Goal: Task Accomplishment & Management: Manage account settings

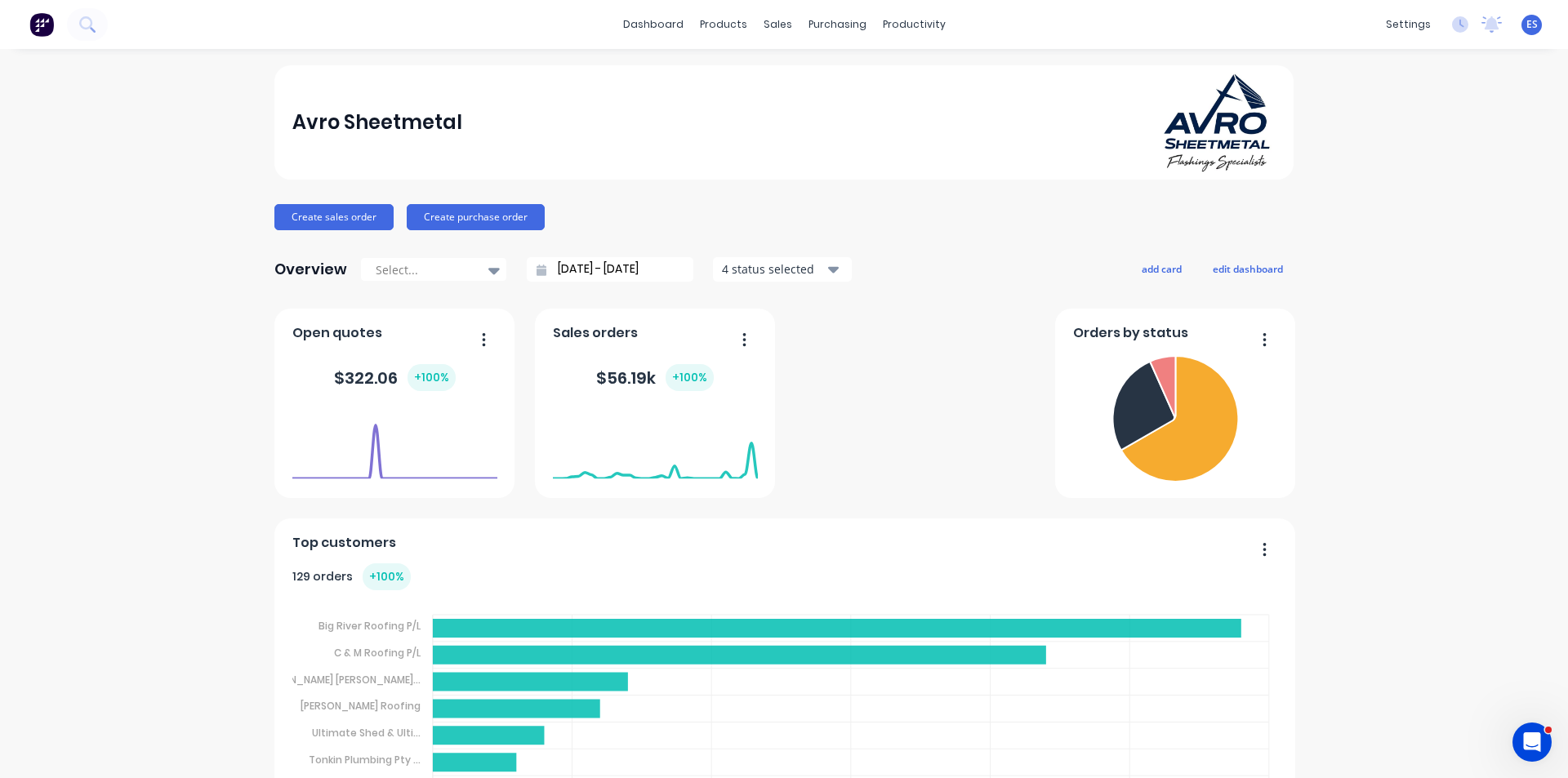
click at [926, 85] on div "Workflow" at bounding box center [936, 78] width 49 height 14
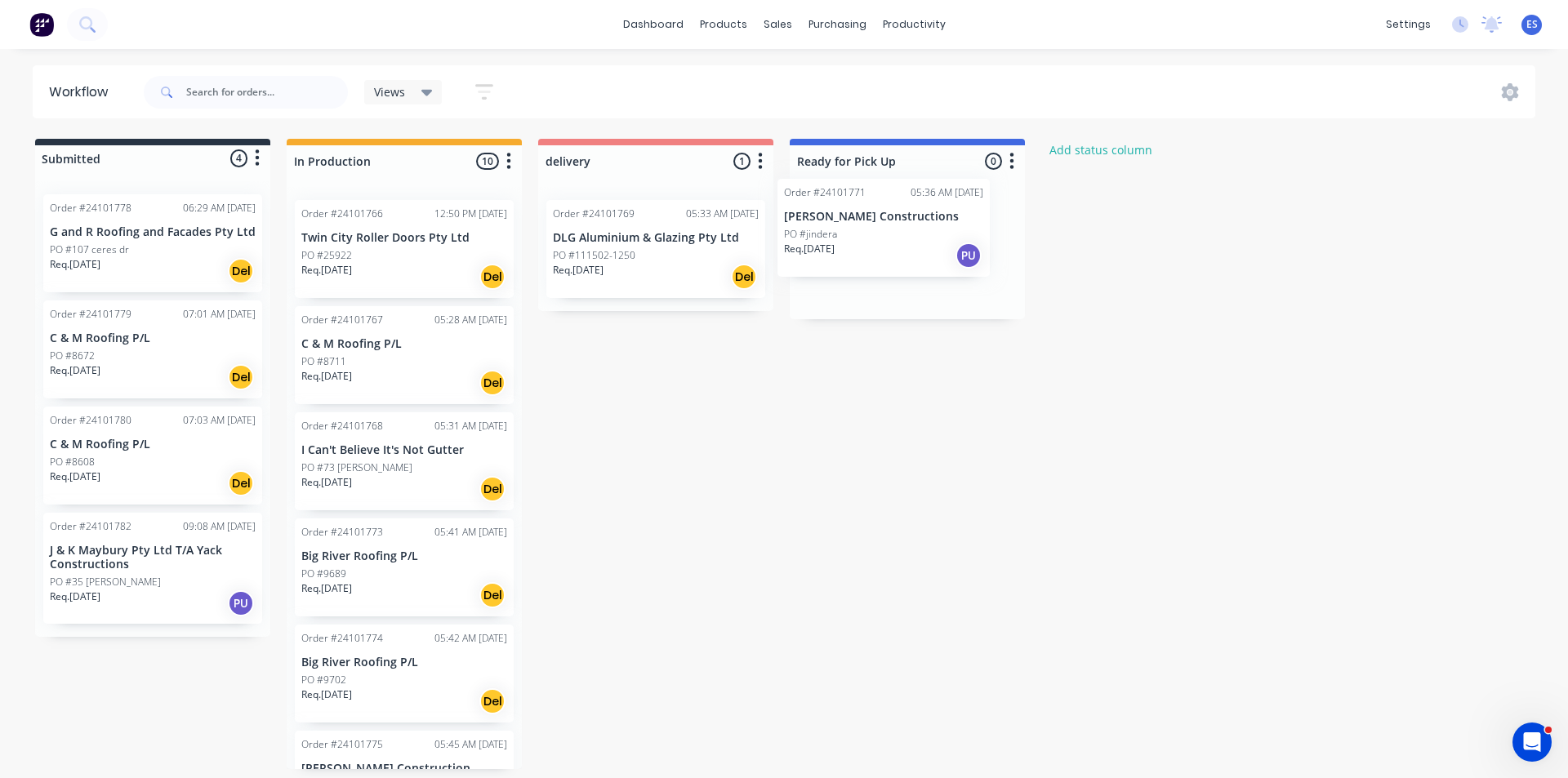
drag, startPoint x: 385, startPoint y: 602, endPoint x: 897, endPoint y: 251, distance: 620.8
click at [897, 251] on div "Submitted 4 Status colour #273444 hex #273444 Save Cancel Summaries Total order…" at bounding box center [756, 454] width 1539 height 630
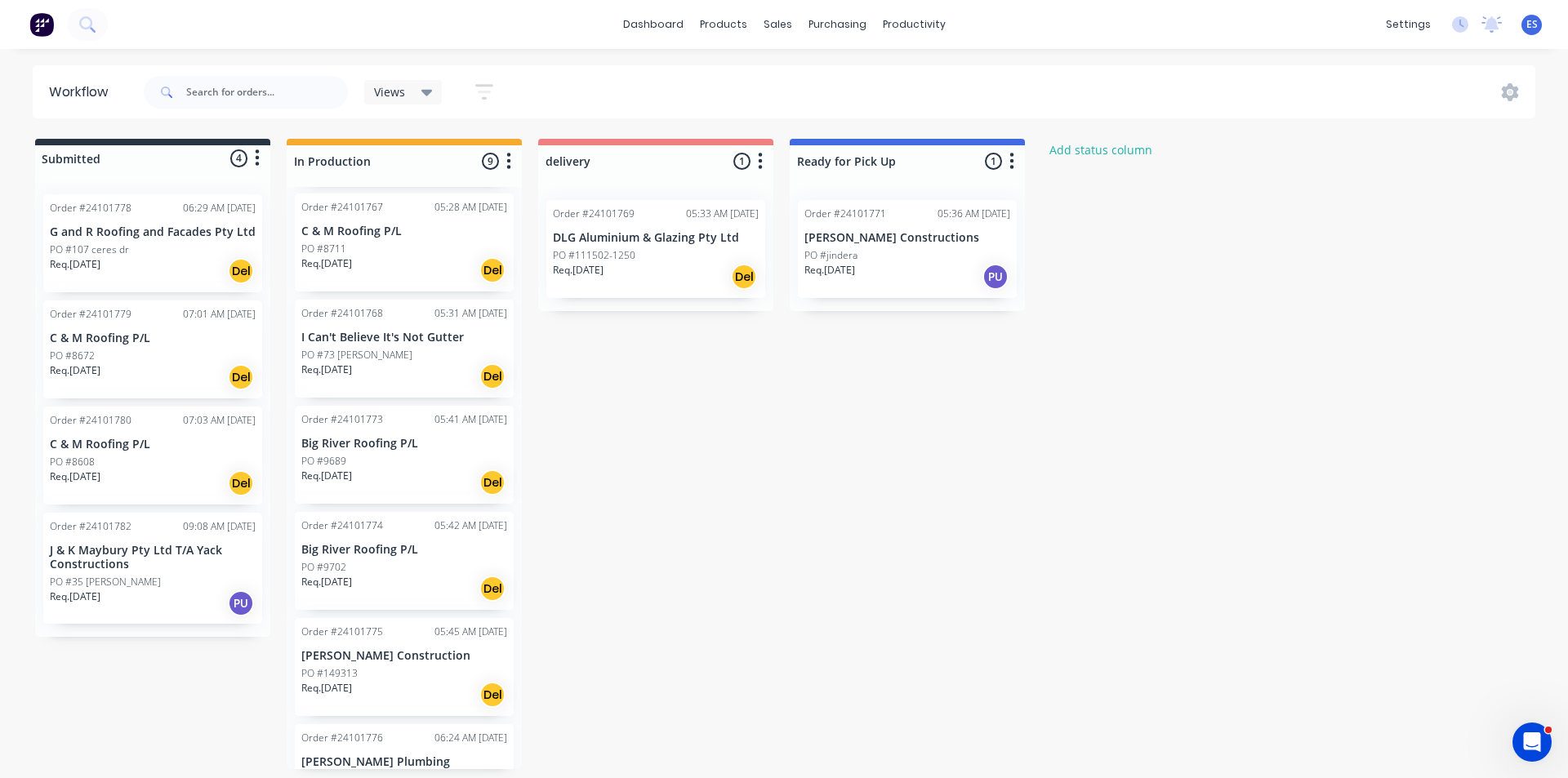
scroll to position [82, 0]
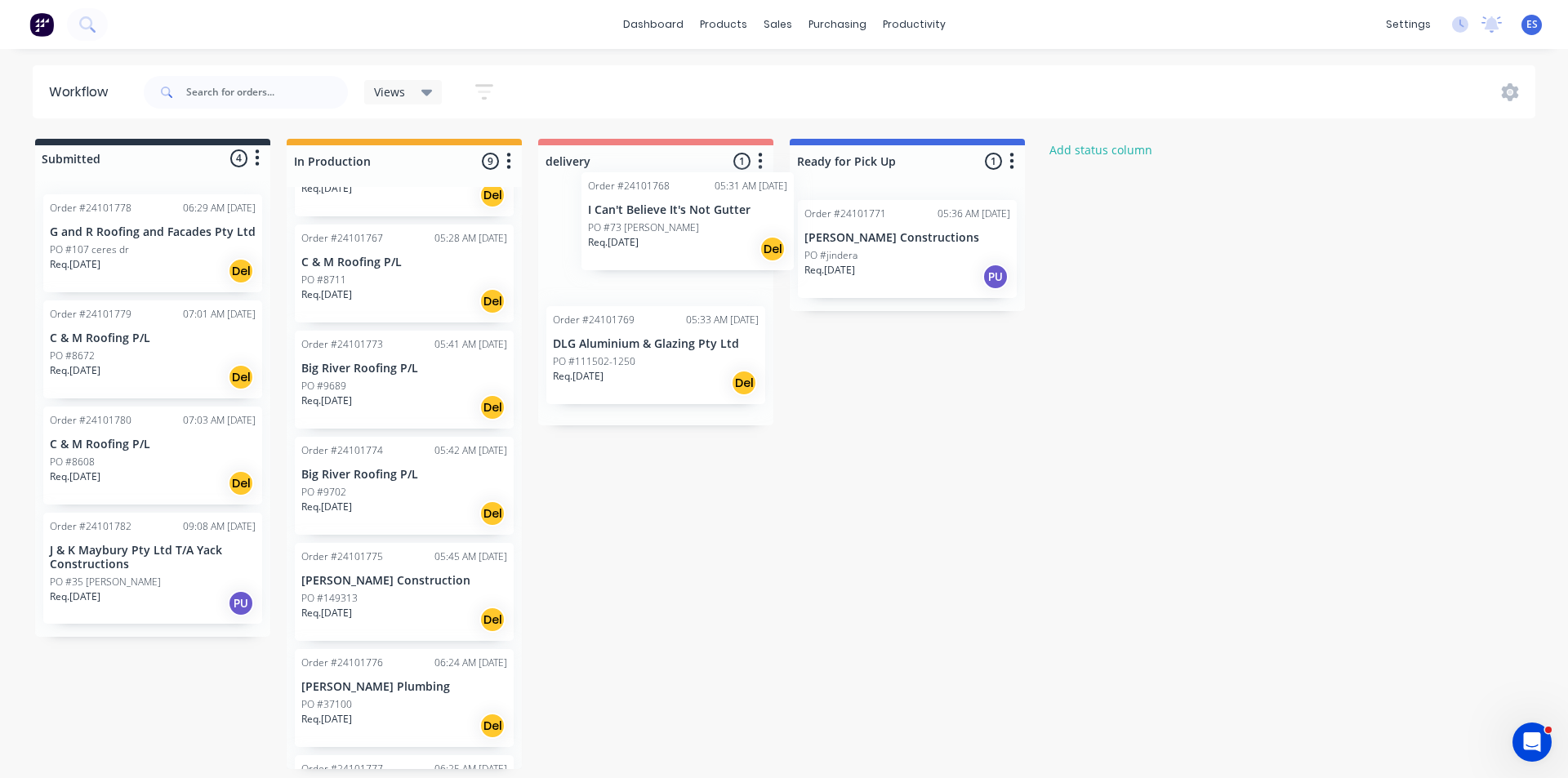
drag, startPoint x: 379, startPoint y: 383, endPoint x: 652, endPoint y: 228, distance: 313.9
click at [652, 228] on div "Submitted 4 Status colour #273444 hex #273444 Save Cancel Summaries Total order…" at bounding box center [756, 454] width 1539 height 630
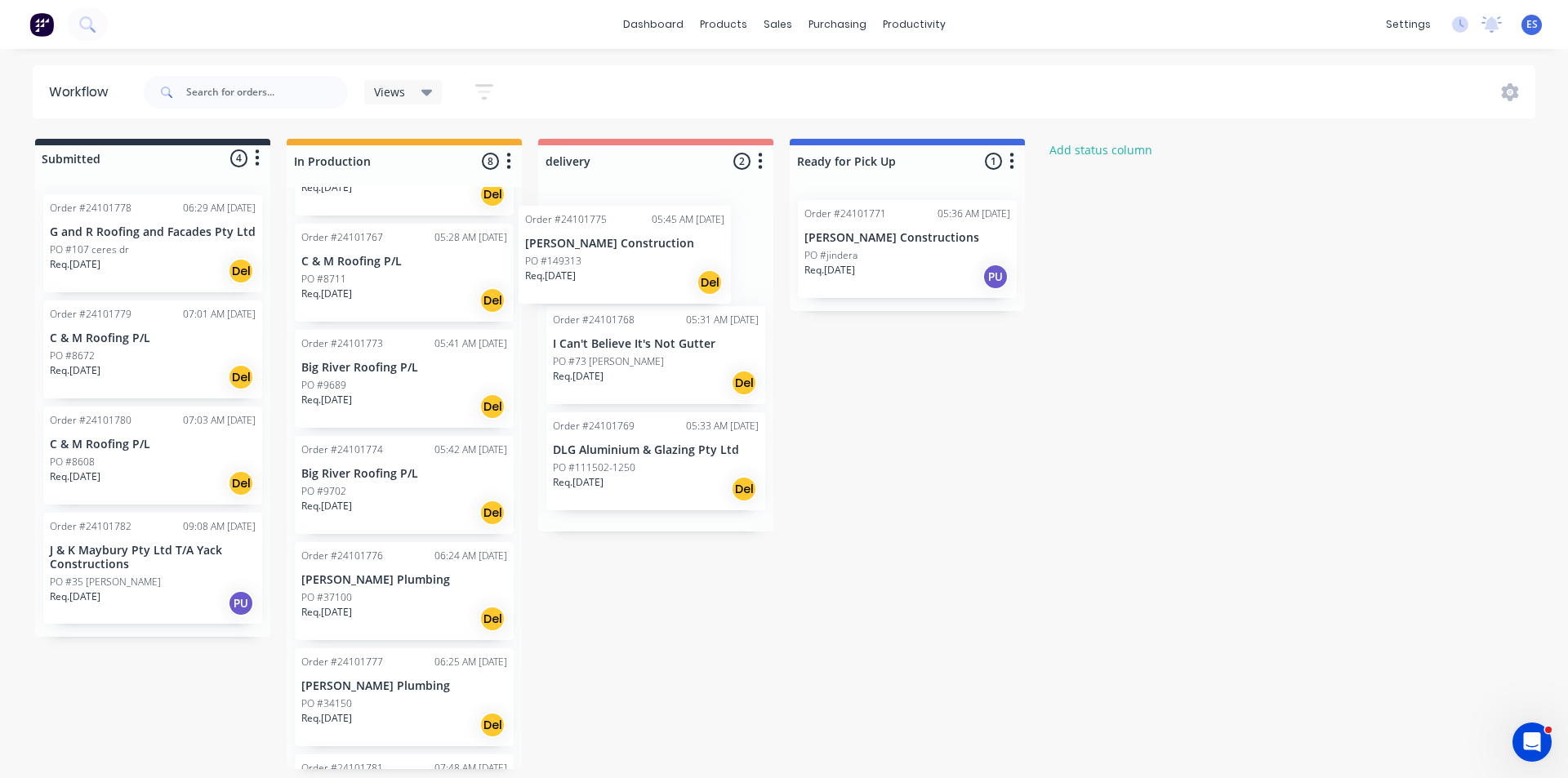
drag, startPoint x: 379, startPoint y: 633, endPoint x: 613, endPoint y: 293, distance: 412.7
click at [613, 293] on div "Submitted 4 Status colour #273444 hex #273444 Save Cancel Summaries Total order…" at bounding box center [756, 454] width 1539 height 630
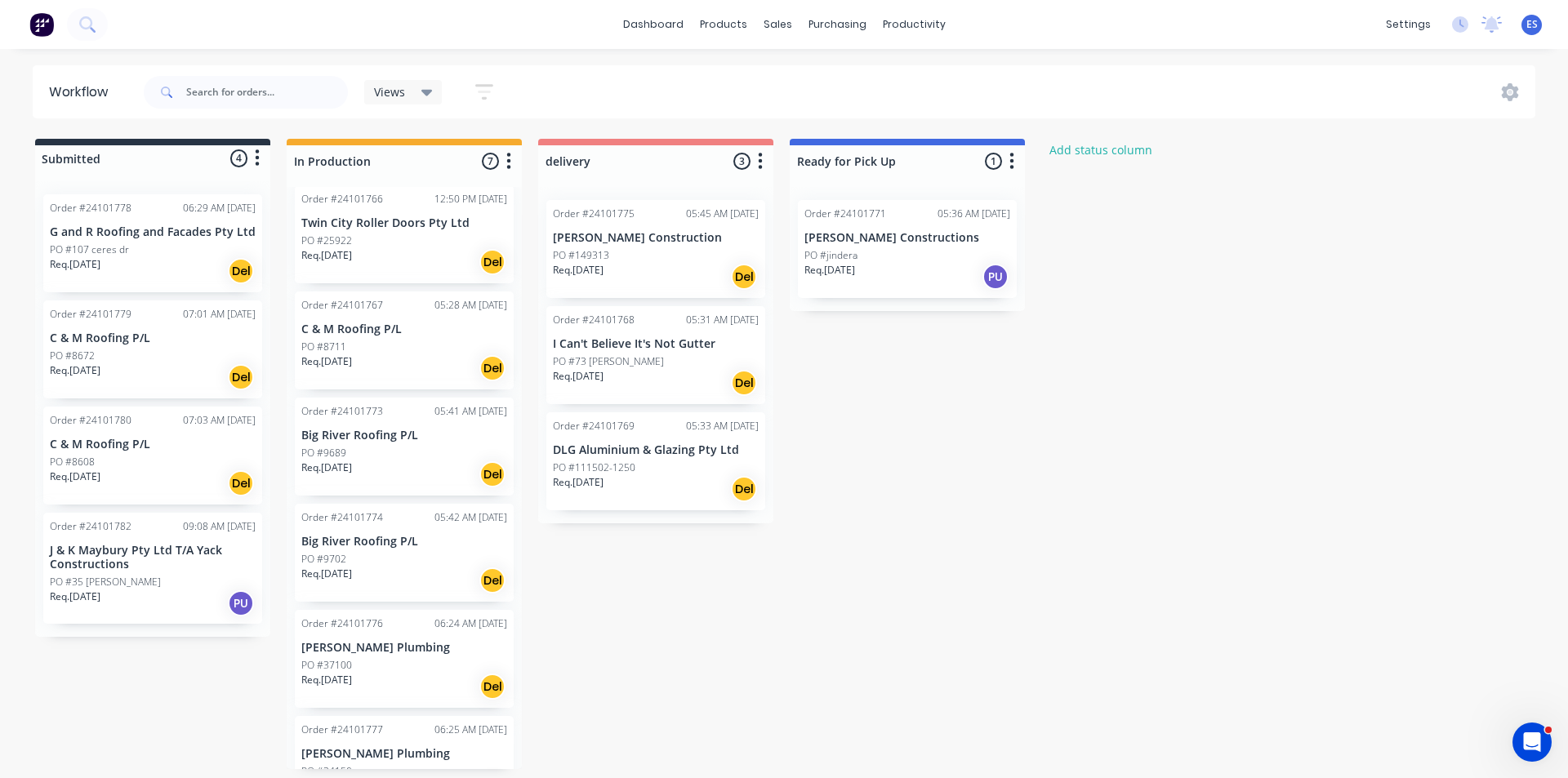
scroll to position [0, 0]
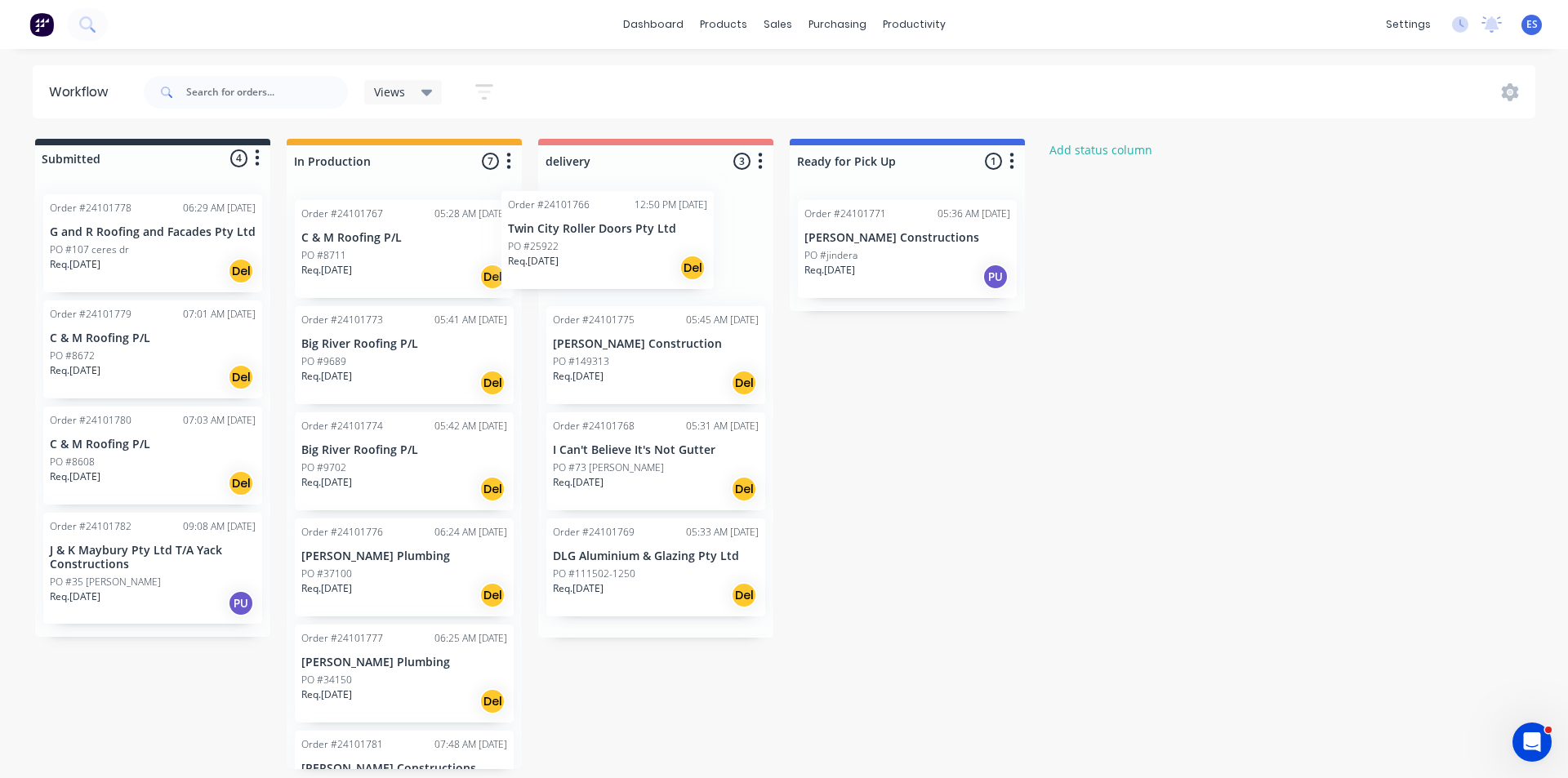
drag, startPoint x: 346, startPoint y: 254, endPoint x: 565, endPoint y: 245, distance: 219.2
click at [565, 245] on div "Submitted 4 Status colour #273444 hex #273444 Save Cancel Summaries Total order…" at bounding box center [756, 454] width 1539 height 630
click at [352, 266] on p "Req. [DATE]" at bounding box center [326, 269] width 50 height 14
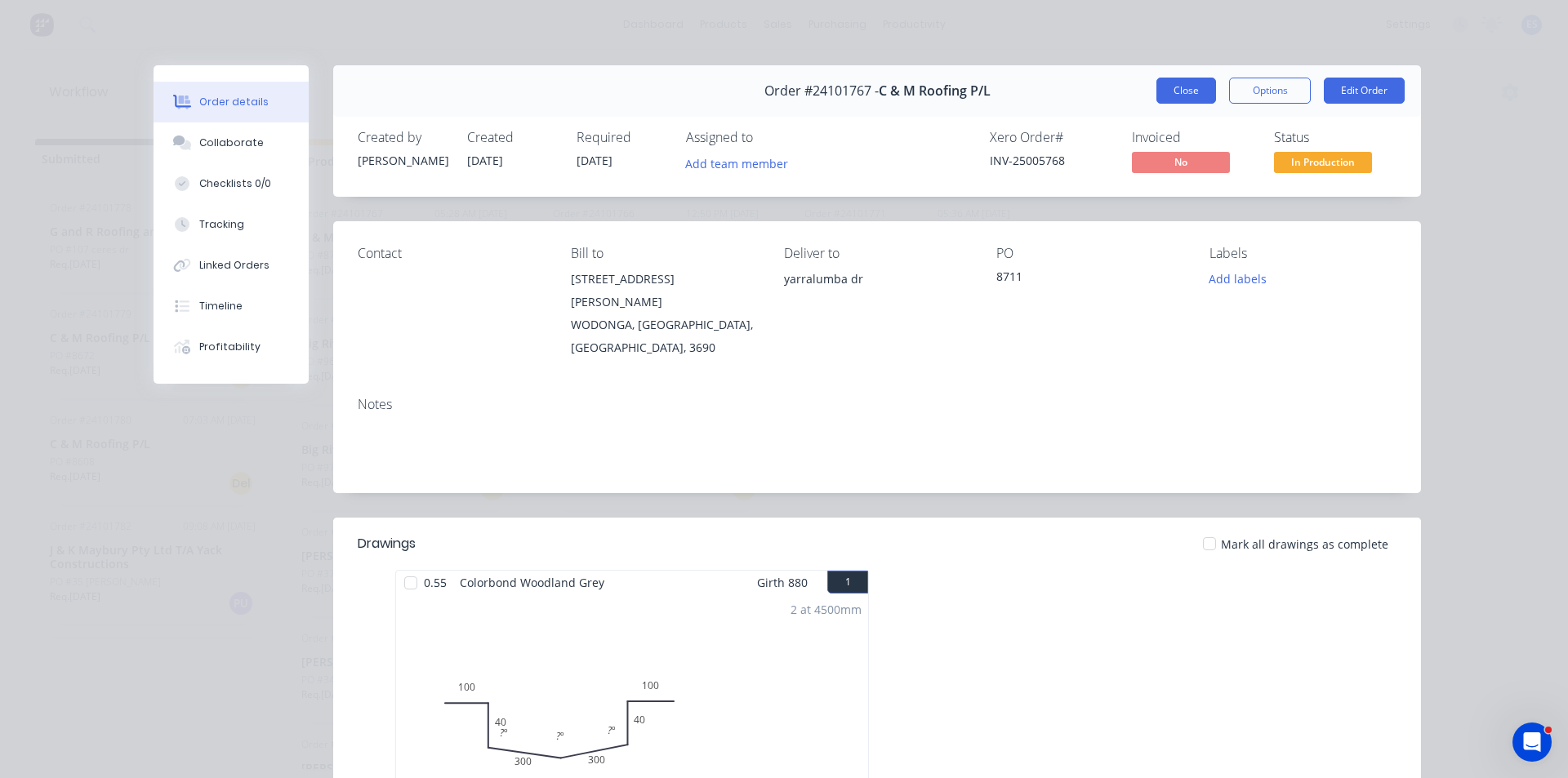
click at [1190, 82] on button "Close" at bounding box center [1186, 90] width 60 height 26
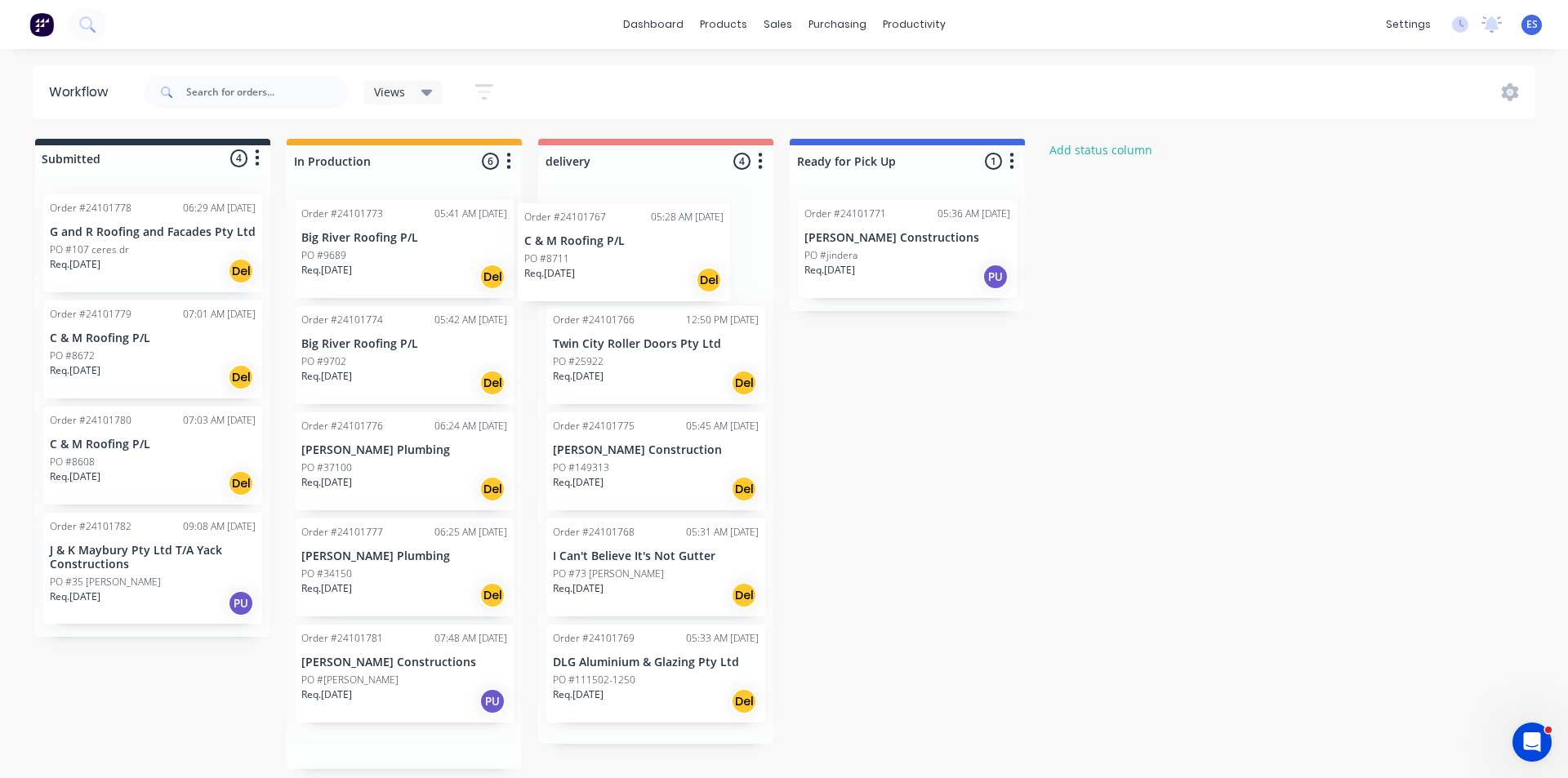
drag, startPoint x: 367, startPoint y: 268, endPoint x: 607, endPoint y: 272, distance: 240.0
click at [607, 272] on div "Submitted 4 Status colour #273444 hex #273444 Save Cancel Summaries Total order…" at bounding box center [756, 454] width 1539 height 630
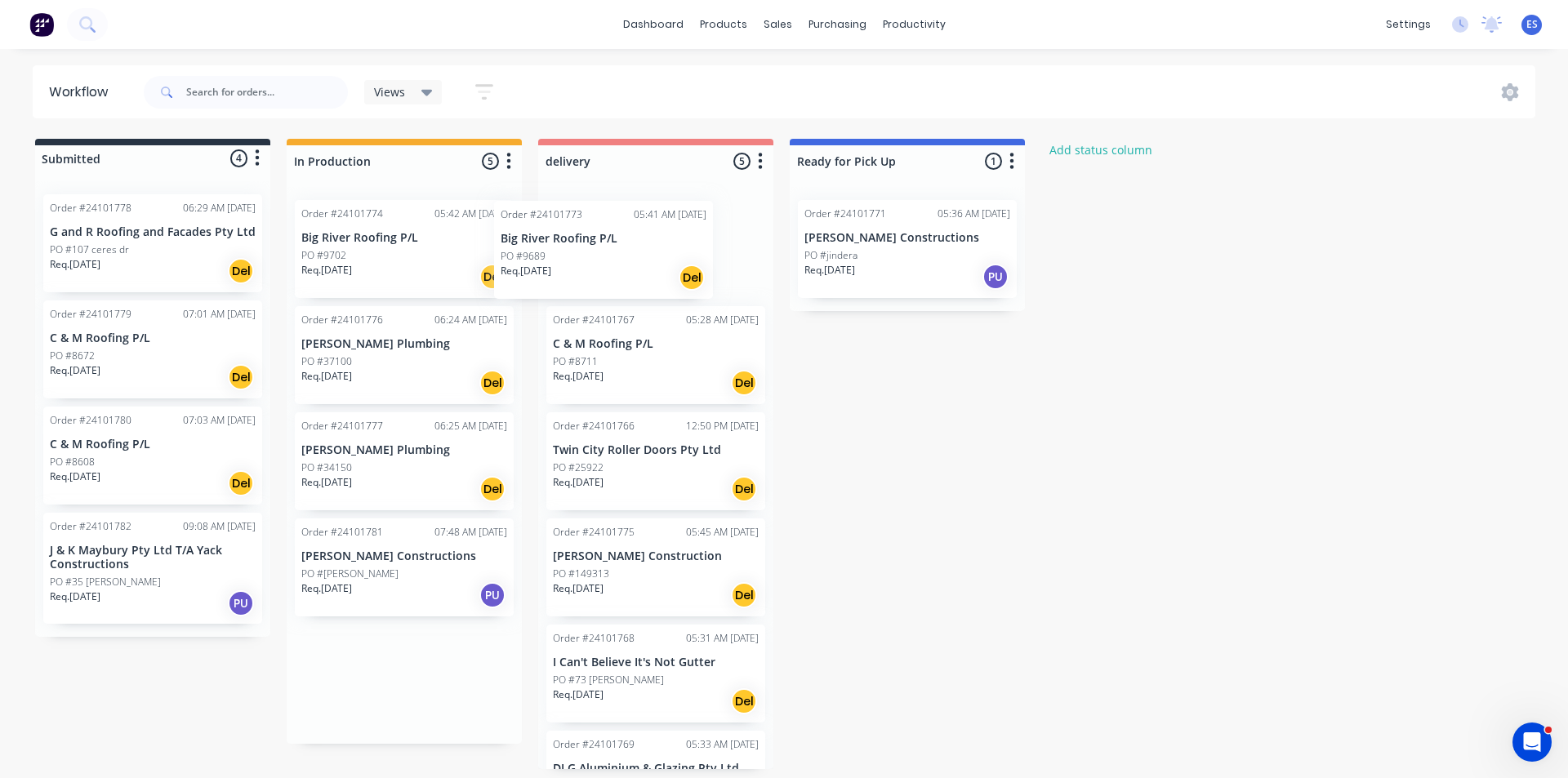
drag, startPoint x: 390, startPoint y: 277, endPoint x: 584, endPoint y: 279, distance: 194.0
click at [584, 279] on div "Submitted 4 Status colour #273444 hex #273444 Save Cancel Summaries Total order…" at bounding box center [756, 454] width 1539 height 630
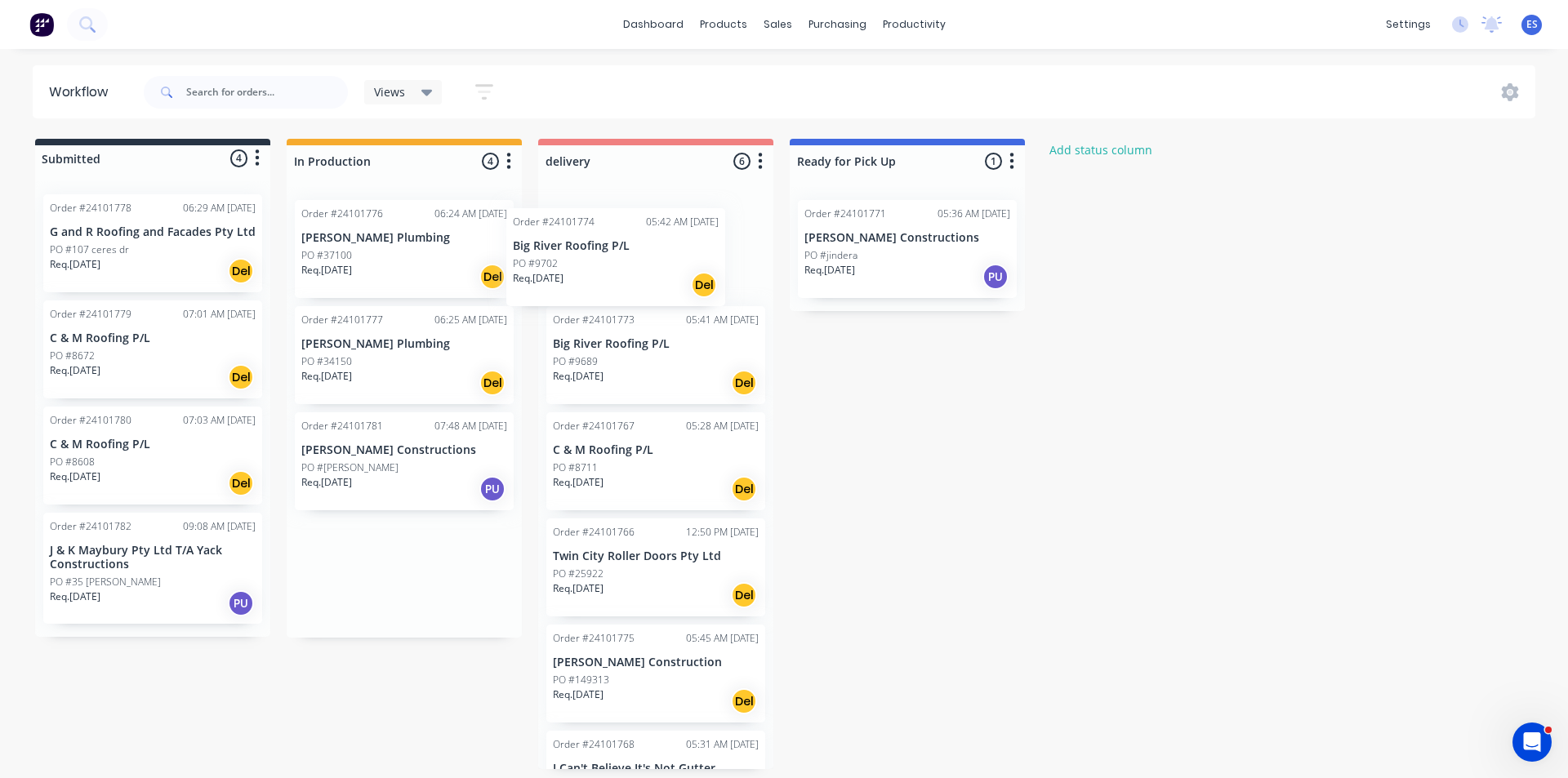
drag, startPoint x: 371, startPoint y: 269, endPoint x: 594, endPoint y: 279, distance: 223.2
click at [594, 279] on div "Submitted 4 Status colour #273444 hex #273444 Save Cancel Summaries Total order…" at bounding box center [756, 454] width 1539 height 630
click at [125, 732] on div "Submitted 4 Status colour #273444 hex #273444 Save Cancel Summaries Total order…" at bounding box center [756, 454] width 1539 height 630
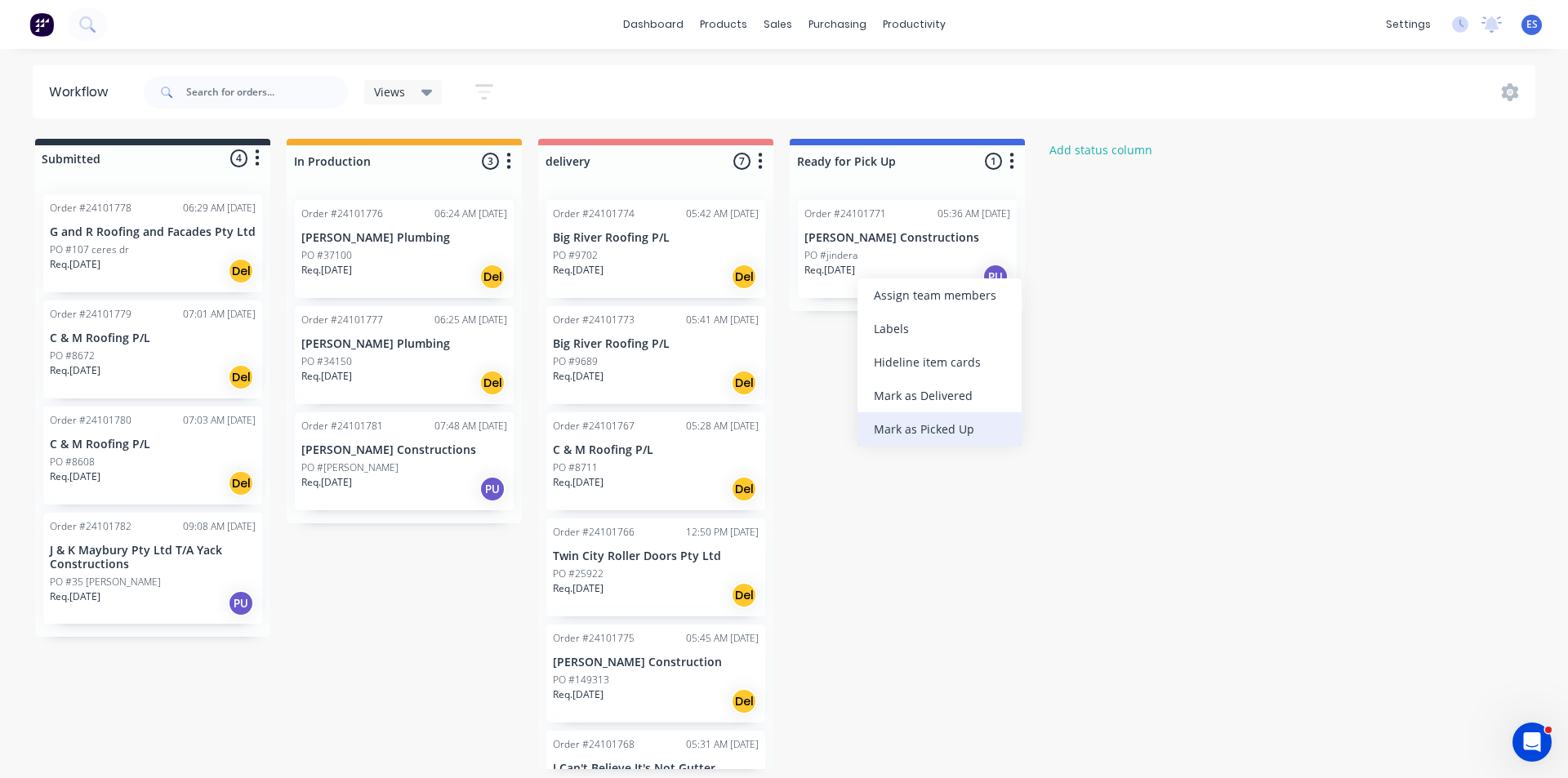
click at [963, 425] on div "Mark as Picked Up" at bounding box center [939, 429] width 164 height 34
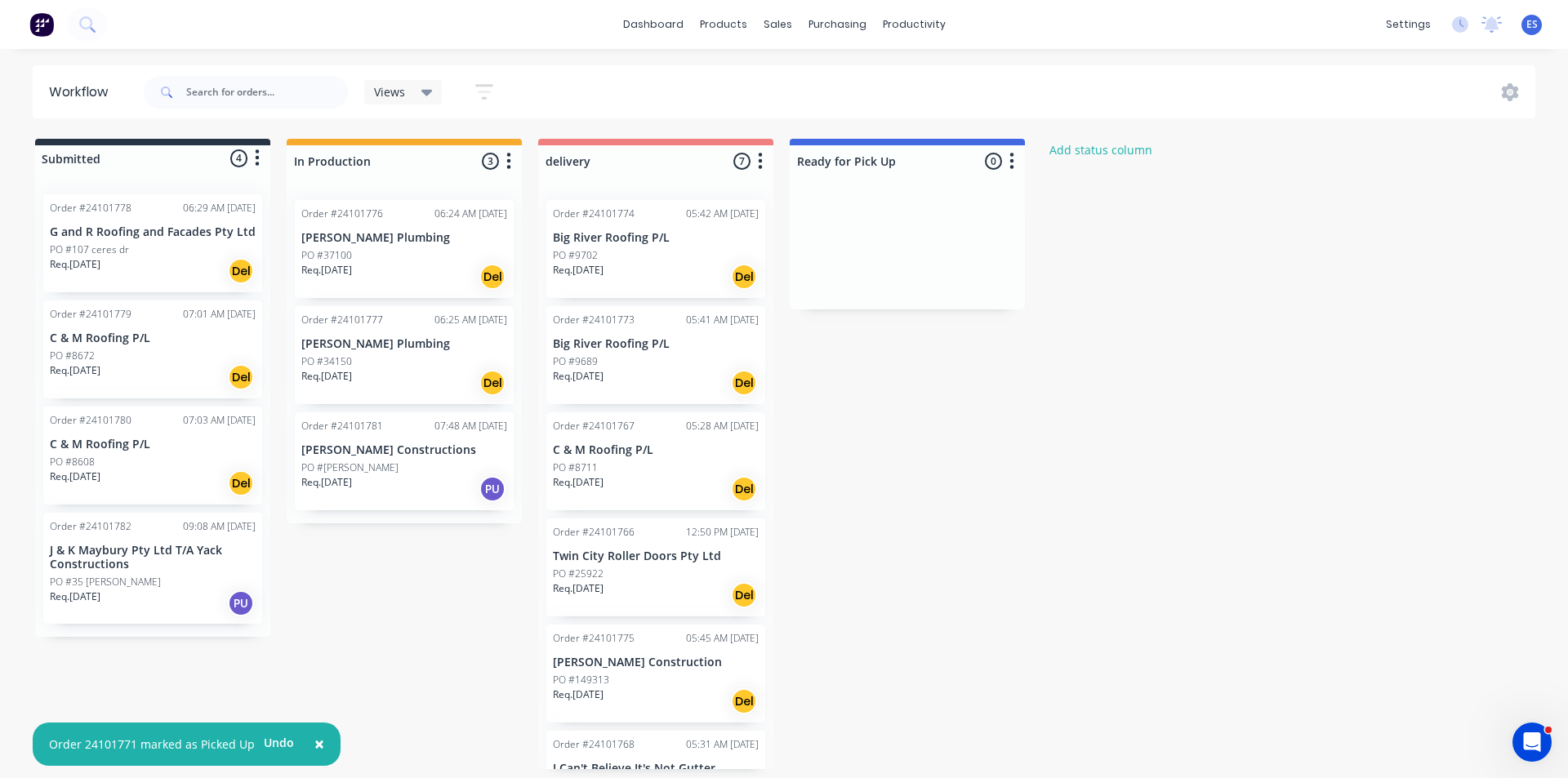
click at [453, 582] on div "Submitted 4 Status colour #273444 hex #273444 Save Cancel Summaries Total order…" at bounding box center [756, 454] width 1539 height 630
click at [47, 27] on img at bounding box center [41, 24] width 24 height 24
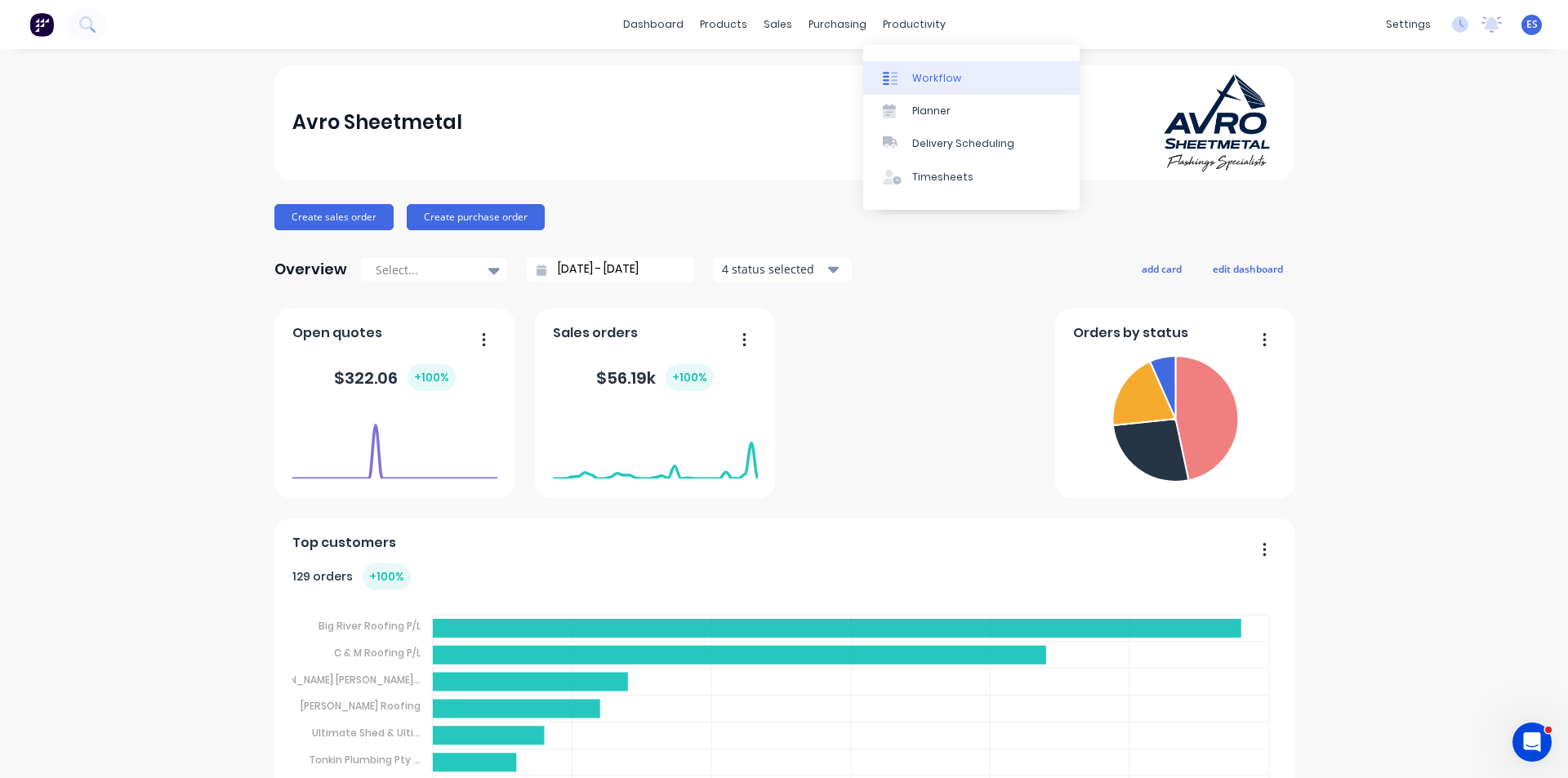
click at [939, 82] on div "Workflow" at bounding box center [936, 78] width 49 height 14
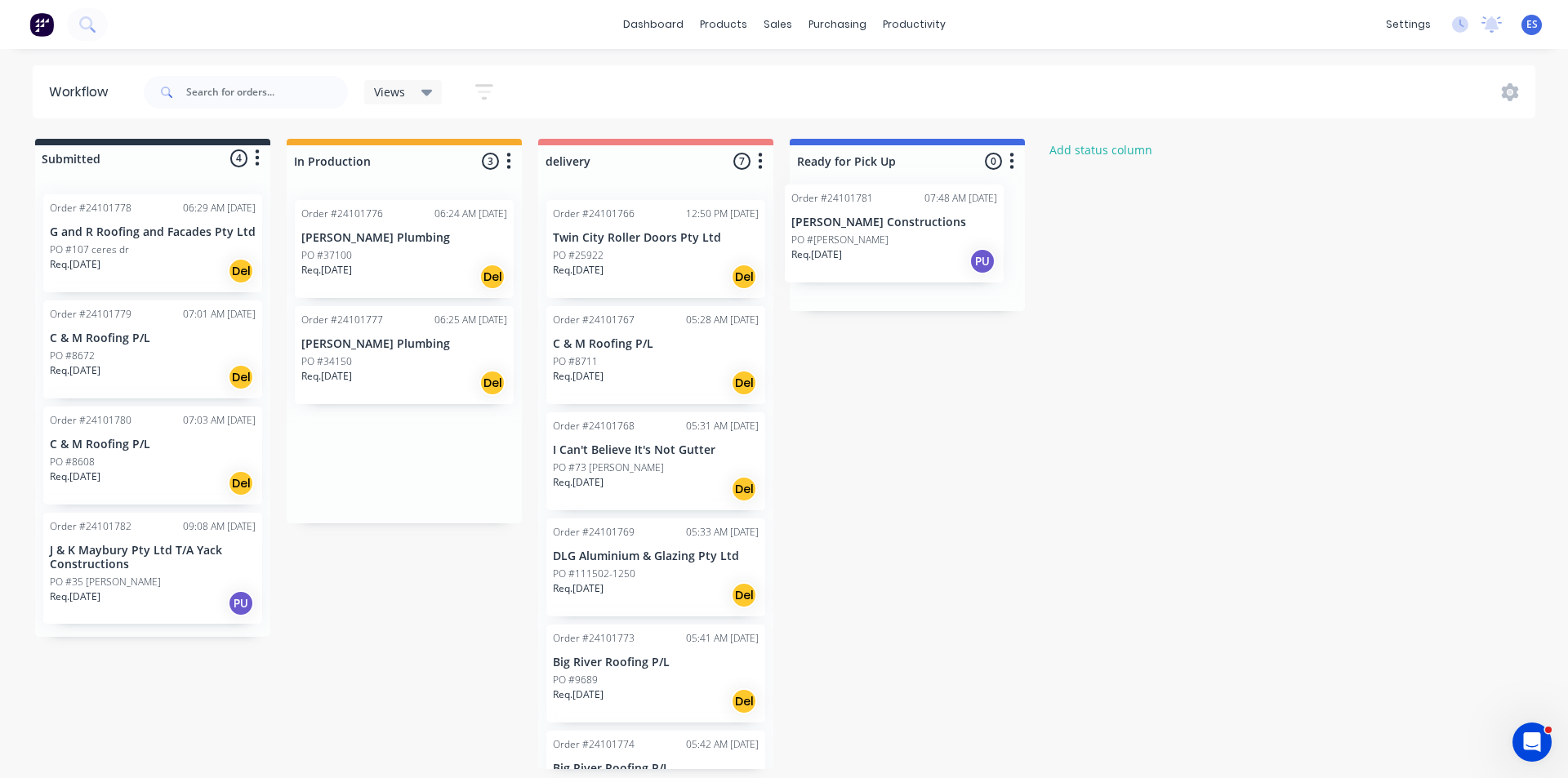
drag, startPoint x: 337, startPoint y: 479, endPoint x: 832, endPoint y: 251, distance: 545.0
click at [832, 251] on div "Submitted 4 Status colour #273444 hex #273444 Save Cancel Summaries Total order…" at bounding box center [756, 454] width 1539 height 630
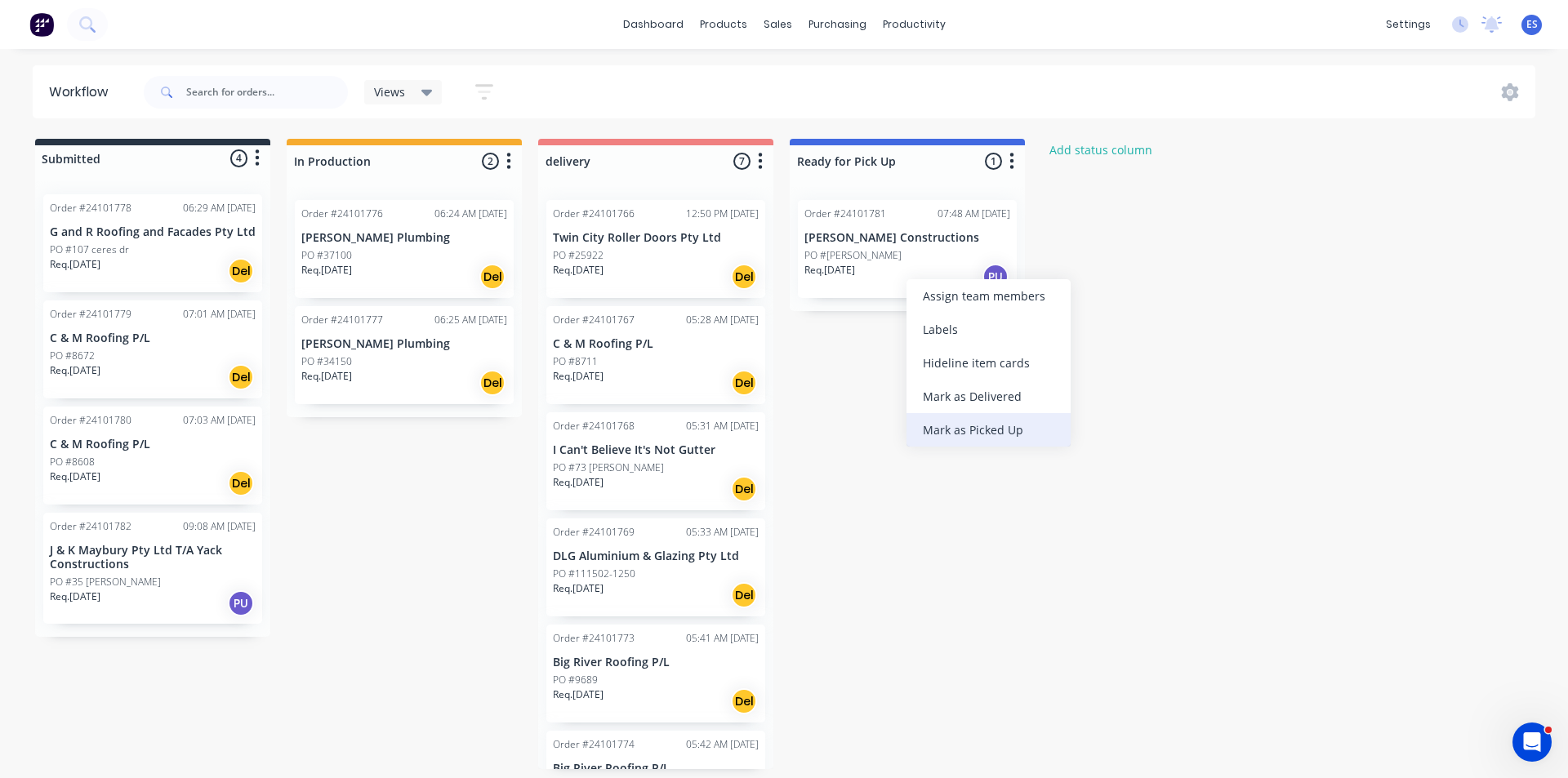
click at [964, 425] on div "Mark as Picked Up" at bounding box center [988, 430] width 164 height 34
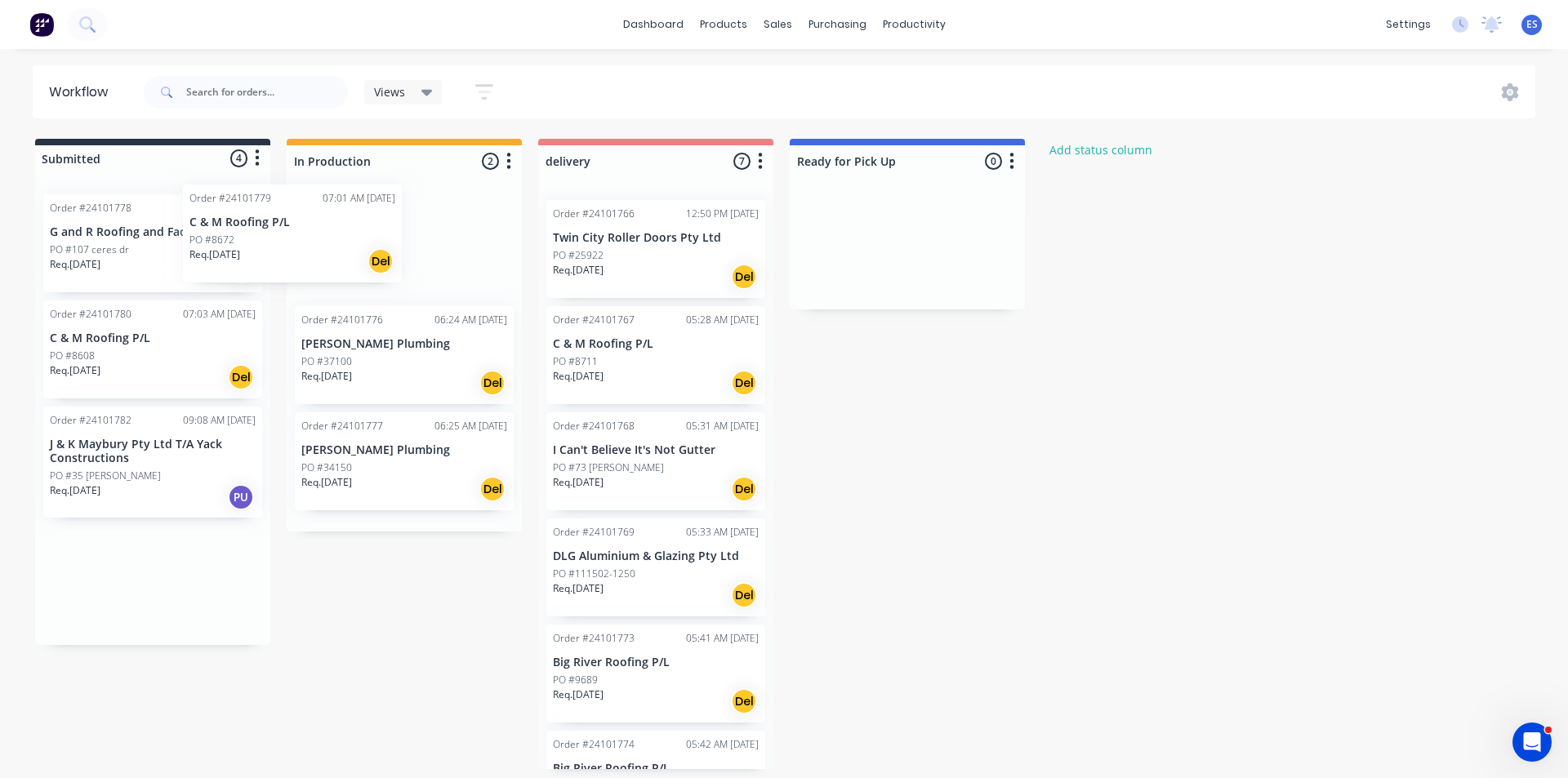
drag, startPoint x: 122, startPoint y: 371, endPoint x: 289, endPoint y: 236, distance: 214.7
click at [289, 236] on div "Submitted 4 Status colour #273444 hex #273444 Save Cancel Summaries Total order…" at bounding box center [756, 454] width 1539 height 630
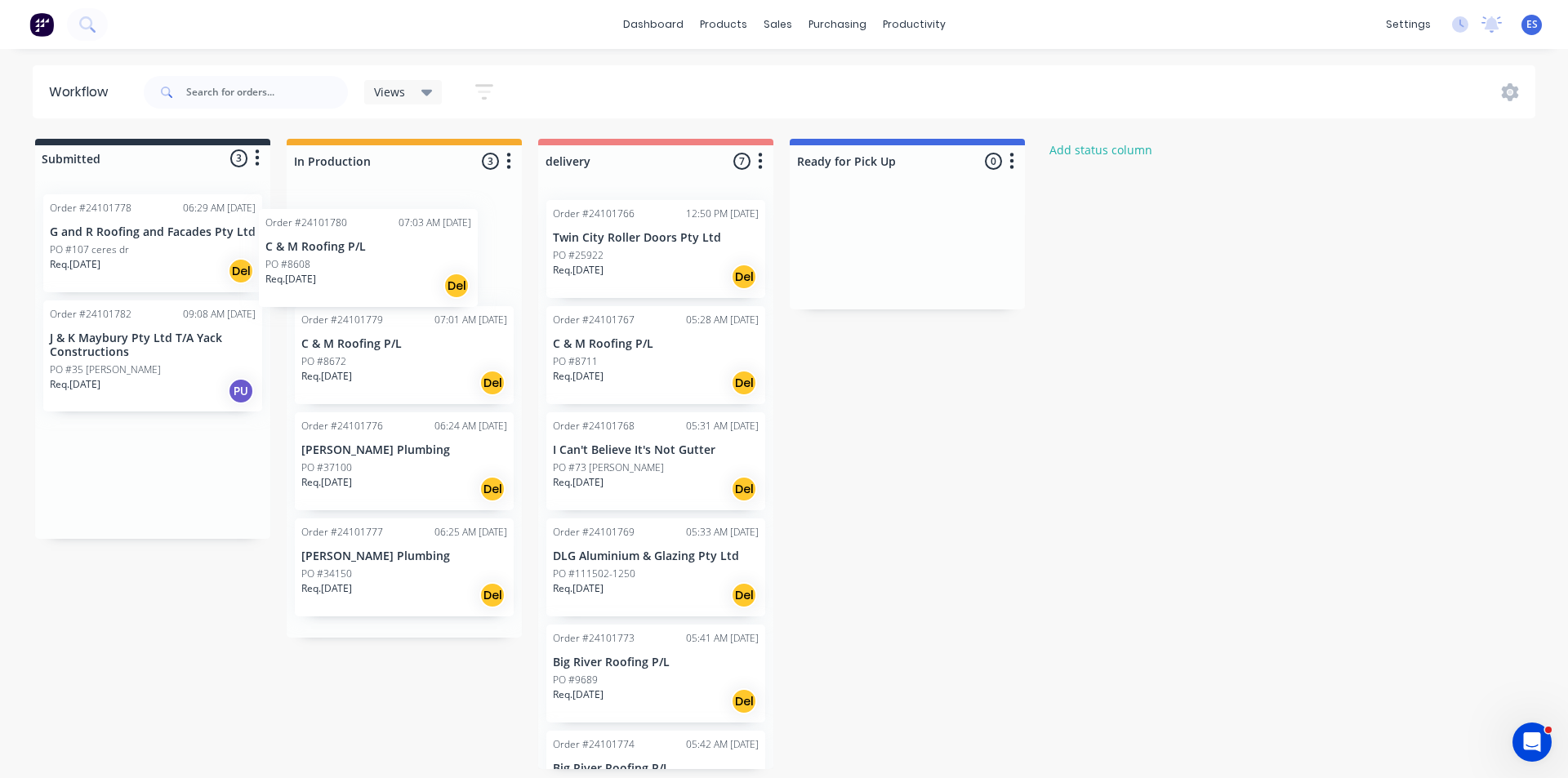
drag, startPoint x: 172, startPoint y: 365, endPoint x: 394, endPoint y: 270, distance: 241.5
click at [394, 270] on div "Submitted 3 Status colour #273444 hex #273444 Save Cancel Summaries Total order…" at bounding box center [756, 454] width 1539 height 630
click at [59, 26] on div at bounding box center [54, 24] width 108 height 33
click at [51, 29] on img at bounding box center [41, 24] width 24 height 24
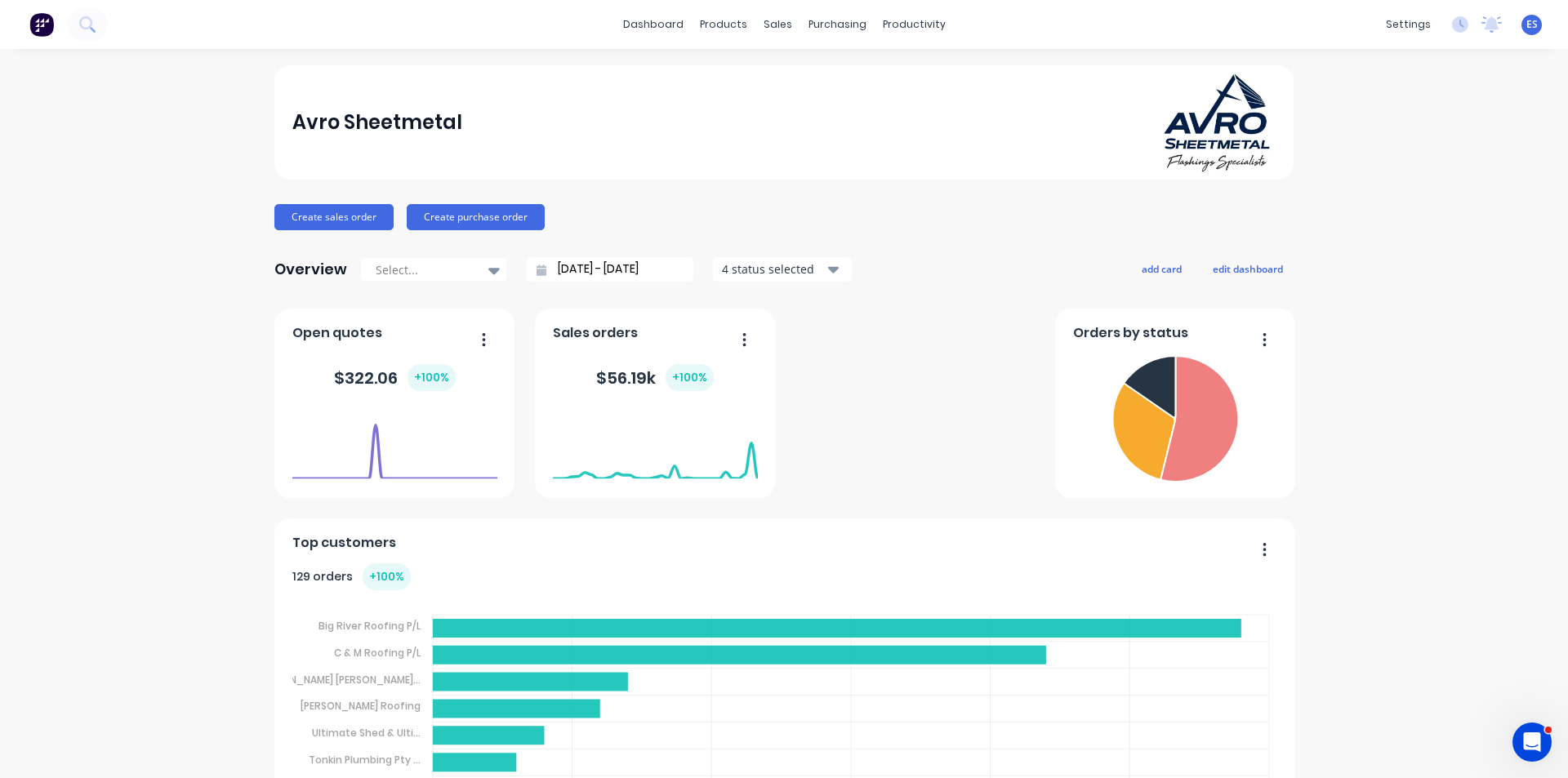
click at [927, 79] on div "Workflow" at bounding box center [936, 78] width 49 height 14
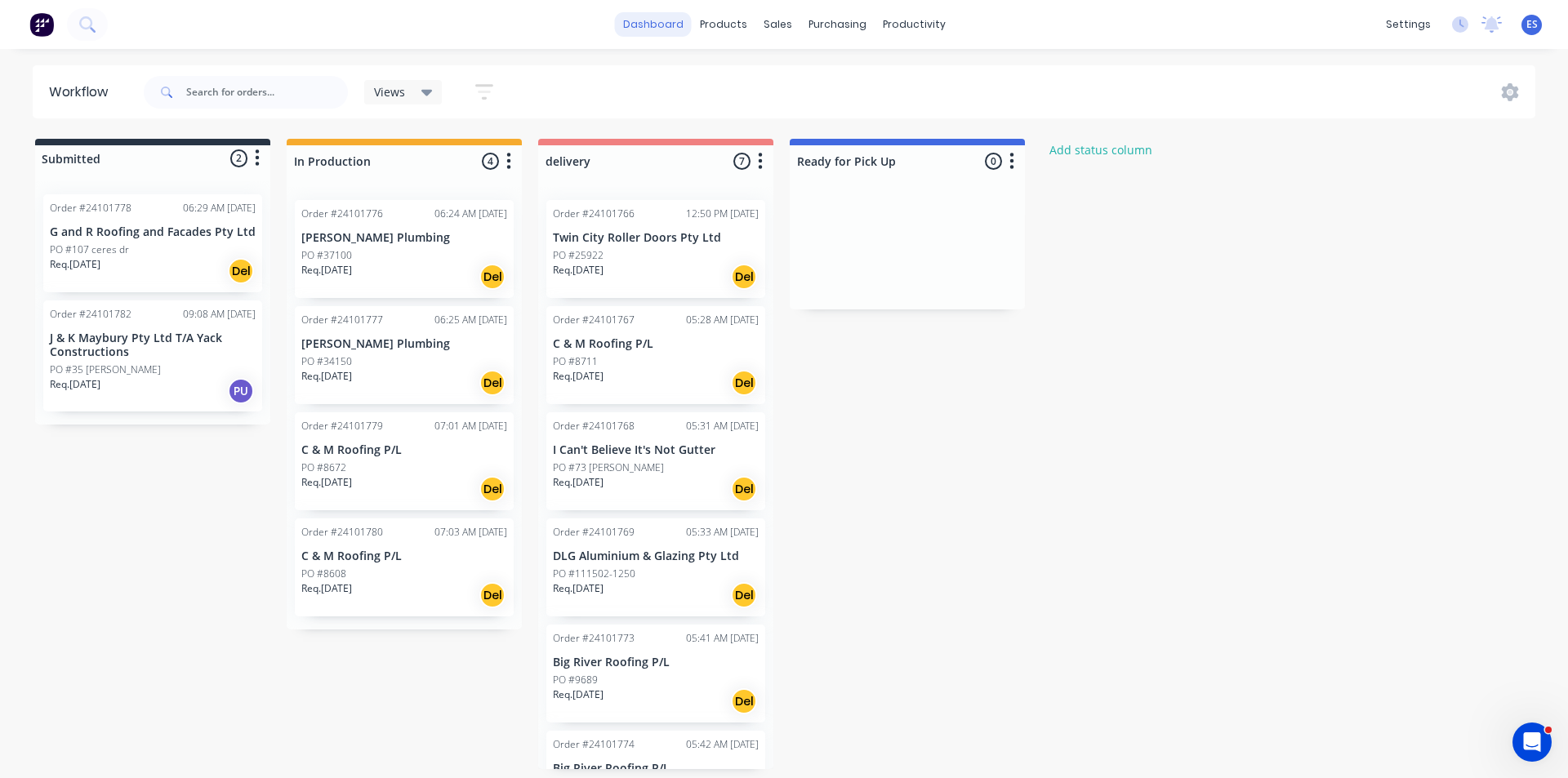
click at [658, 31] on link "dashboard" at bounding box center [653, 24] width 77 height 24
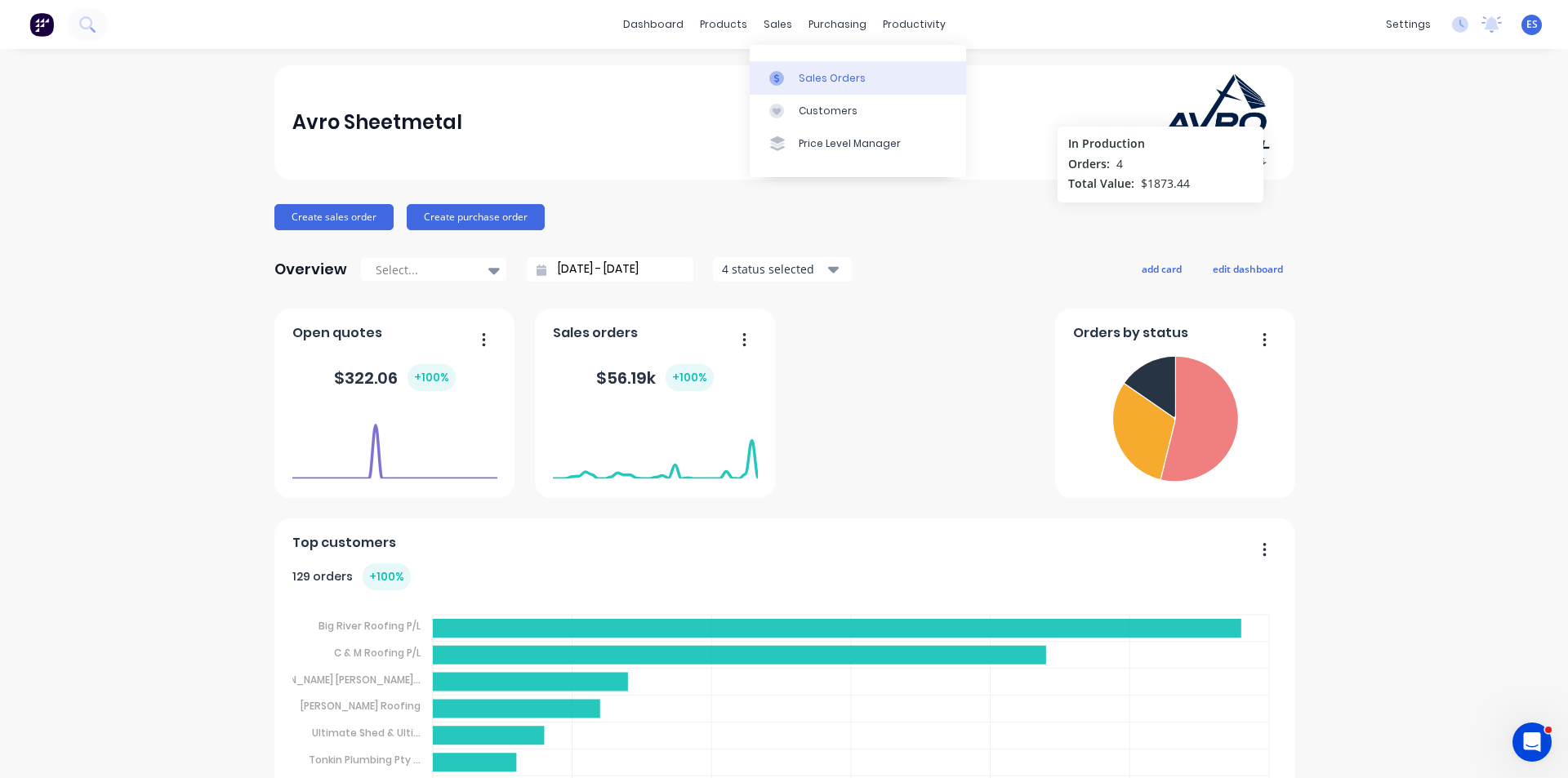
click at [796, 69] on link "Sales Orders" at bounding box center [858, 77] width 216 height 33
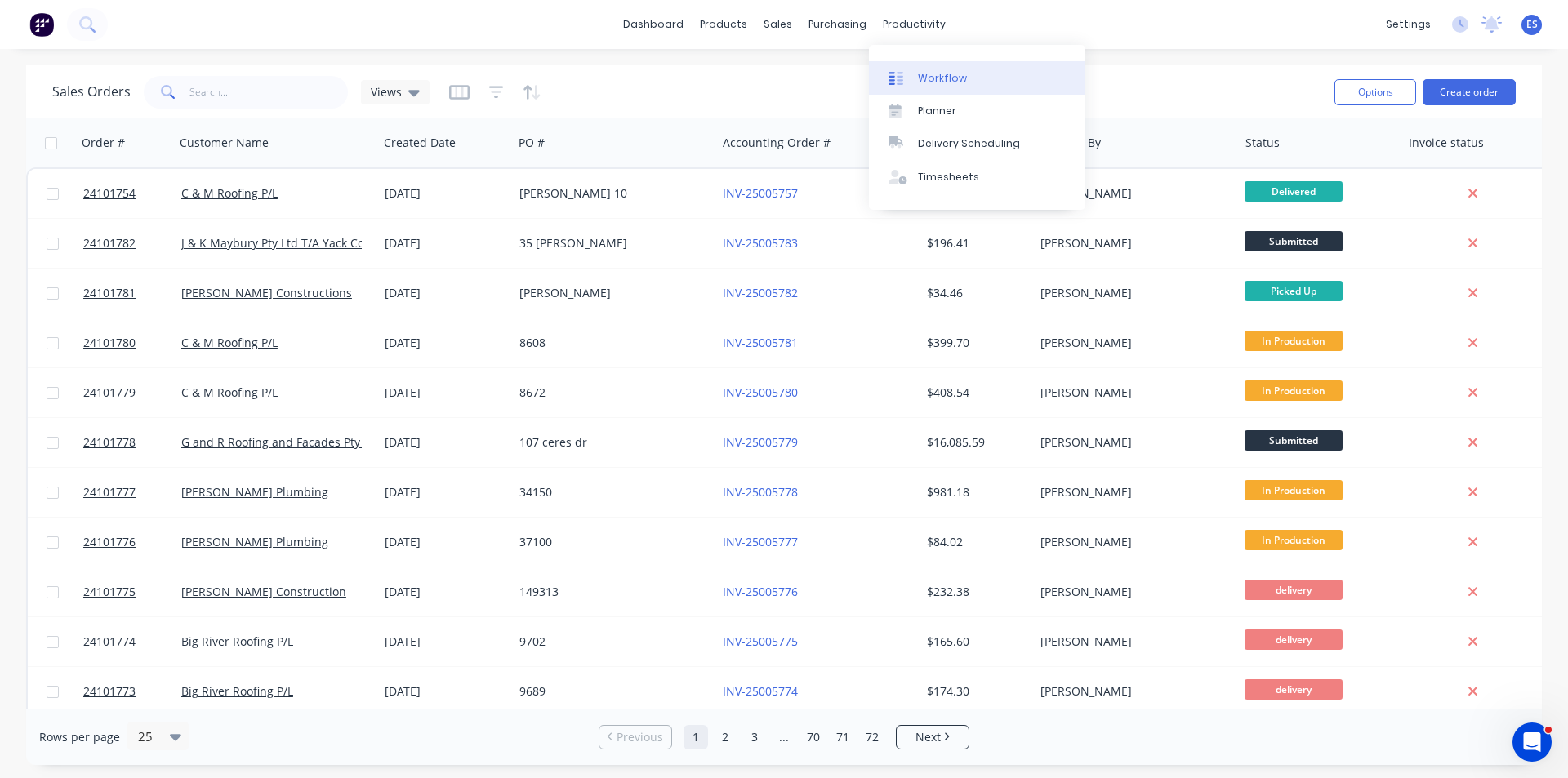
click at [929, 77] on div "Workflow" at bounding box center [942, 78] width 49 height 14
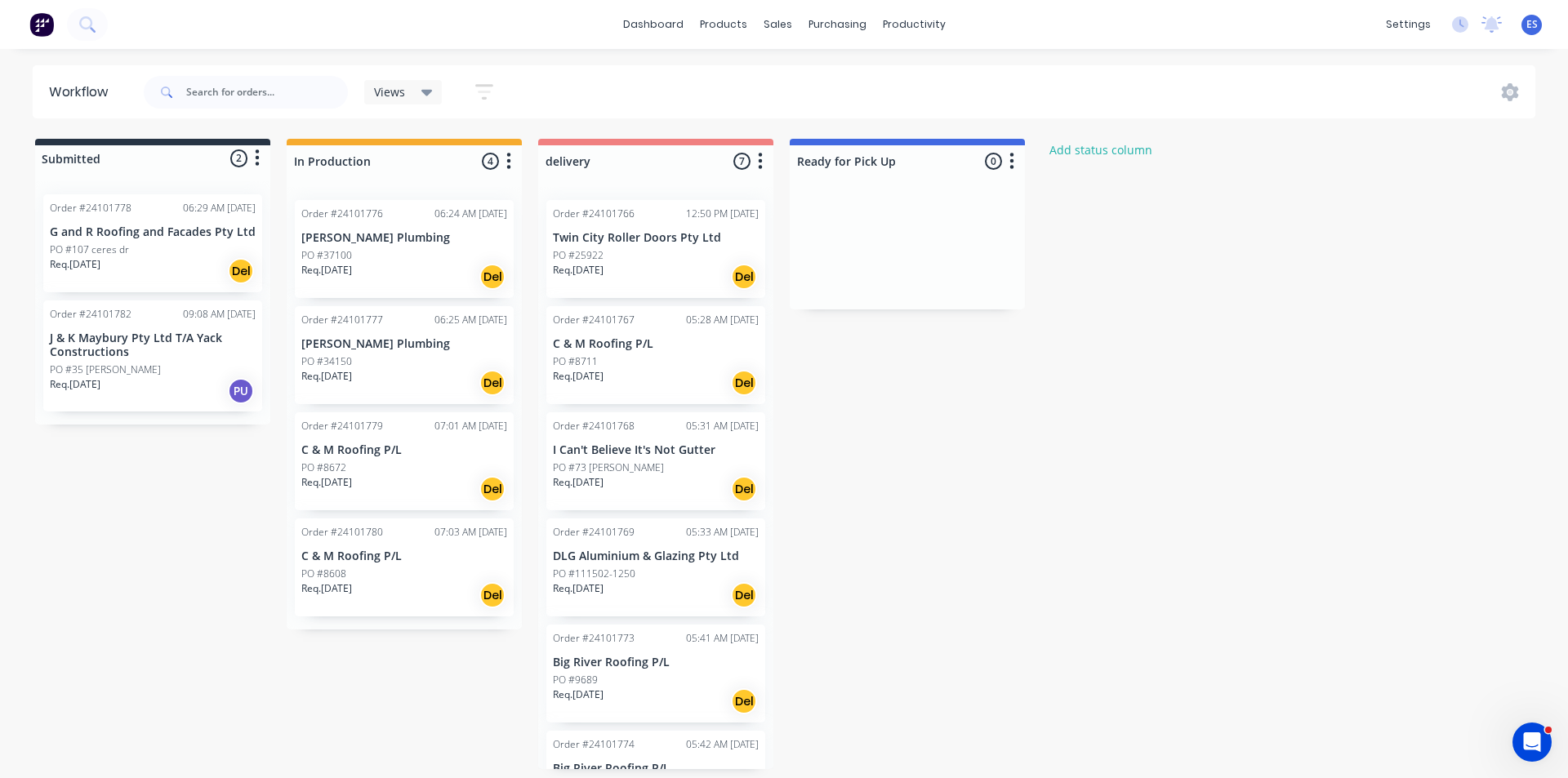
click at [235, 553] on div "Submitted 2 Status colour #273444 hex #273444 Save Cancel Summaries Total order…" at bounding box center [756, 454] width 1539 height 630
click at [411, 472] on div "PO #8672" at bounding box center [403, 467] width 206 height 14
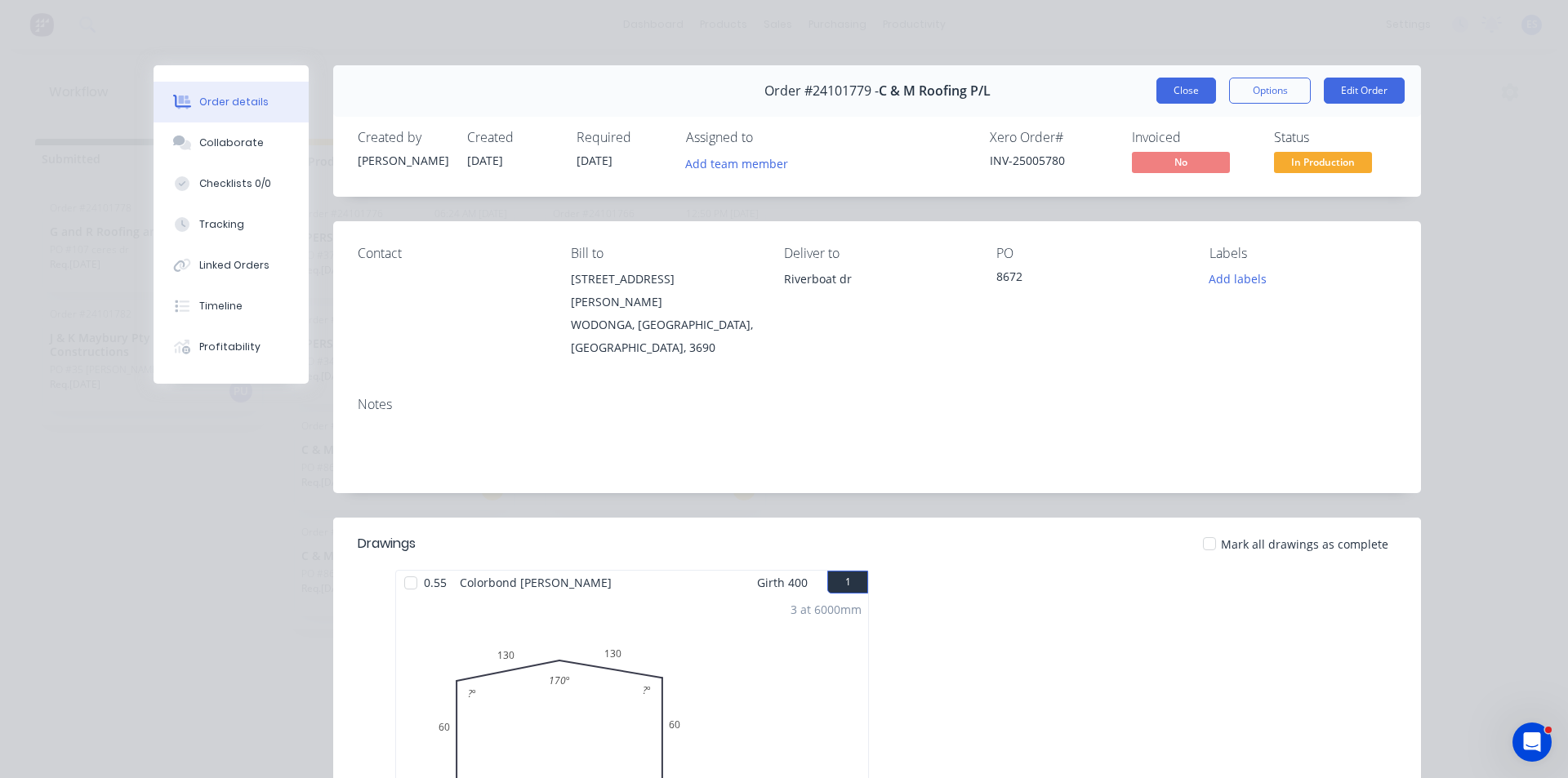
click at [1190, 93] on button "Close" at bounding box center [1186, 90] width 60 height 26
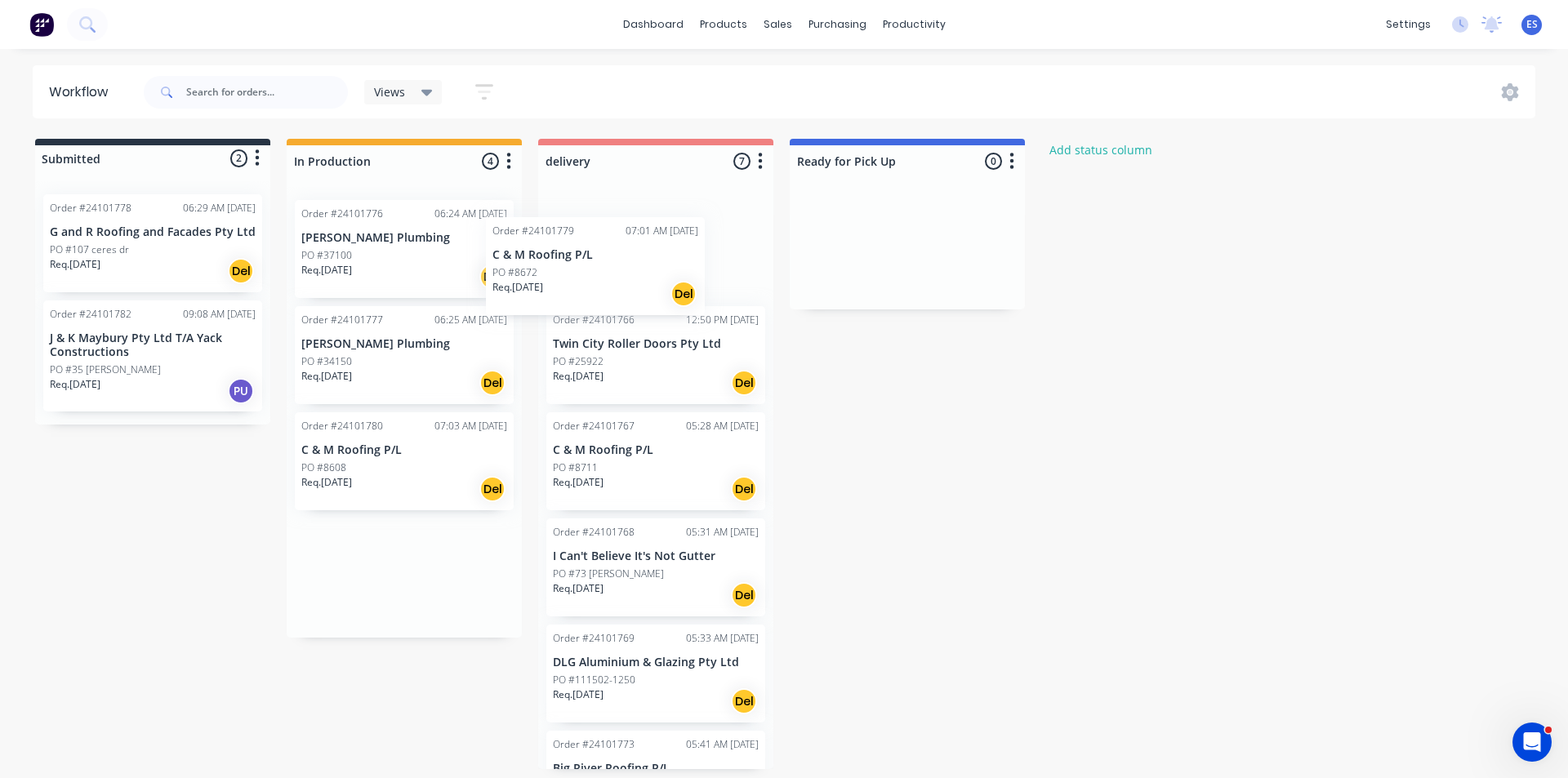
drag, startPoint x: 389, startPoint y: 466, endPoint x: 592, endPoint y: 269, distance: 282.9
click at [592, 269] on div "Submitted 2 Status colour #273444 hex #273444 Save Cancel Summaries Total order…" at bounding box center [756, 454] width 1539 height 630
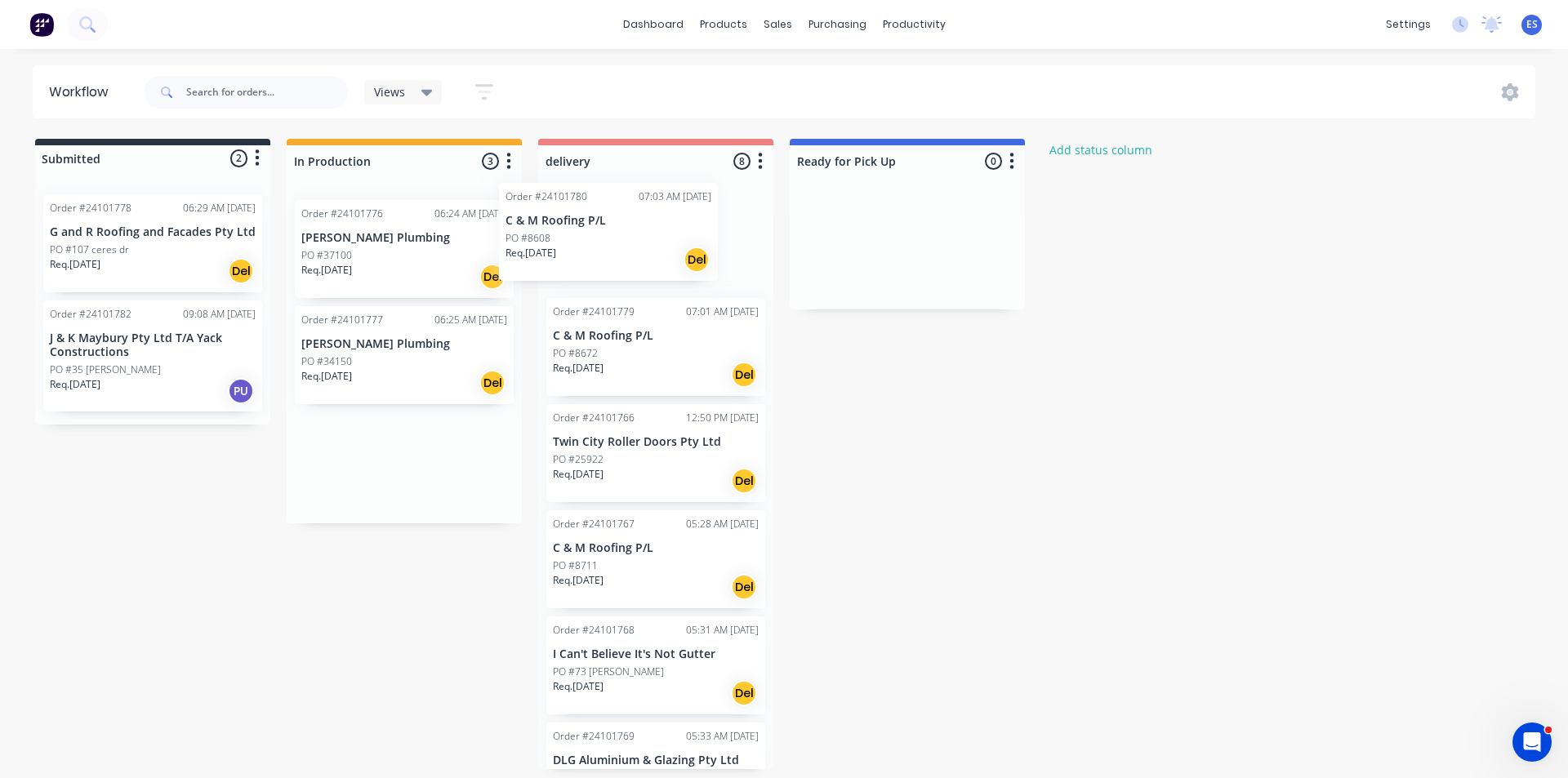
drag, startPoint x: 390, startPoint y: 484, endPoint x: 603, endPoint y: 252, distance: 314.9
click at [603, 252] on div "Submitted 2 Status colour #273444 hex #273444 Save Cancel Summaries Total order…" at bounding box center [756, 454] width 1539 height 630
